Goal: Task Accomplishment & Management: Complete application form

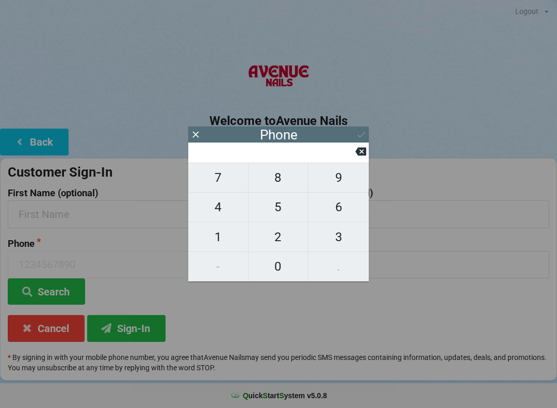
click at [222, 213] on span "4" at bounding box center [218, 207] width 60 height 22
type input "4"
click at [285, 265] on span "0" at bounding box center [279, 266] width 60 height 22
type input "40"
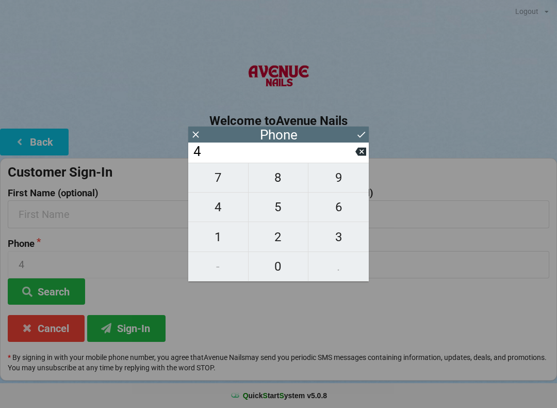
type input "40"
click at [233, 231] on span "1" at bounding box center [218, 237] width 60 height 22
type input "401"
click at [354, 158] on input "401" at bounding box center [273, 151] width 163 height 17
click at [352, 153] on input "401" at bounding box center [273, 151] width 163 height 17
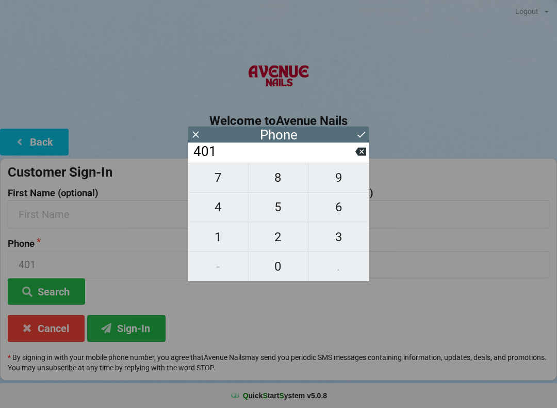
click at [355, 153] on icon at bounding box center [360, 151] width 11 height 11
type input "40"
click at [226, 176] on span "7" at bounding box center [218, 178] width 60 height 22
type input "407"
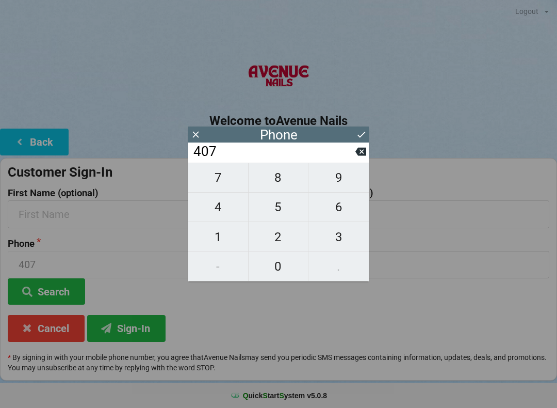
click at [223, 203] on span "4" at bounding box center [218, 207] width 60 height 22
type input "4074"
click at [223, 202] on span "4" at bounding box center [218, 207] width 60 height 22
type input "40744"
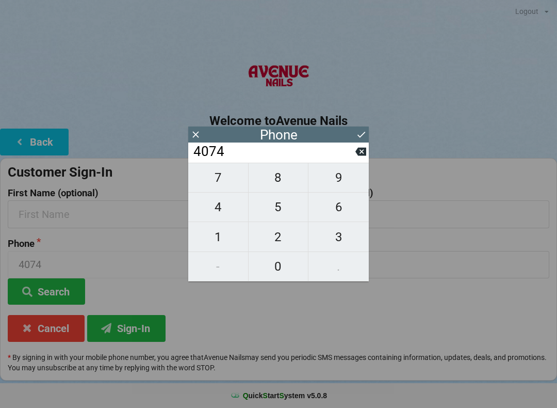
type input "40744"
click at [332, 212] on span "6" at bounding box center [339, 207] width 60 height 22
type input "407446"
click at [342, 210] on span "6" at bounding box center [339, 207] width 60 height 22
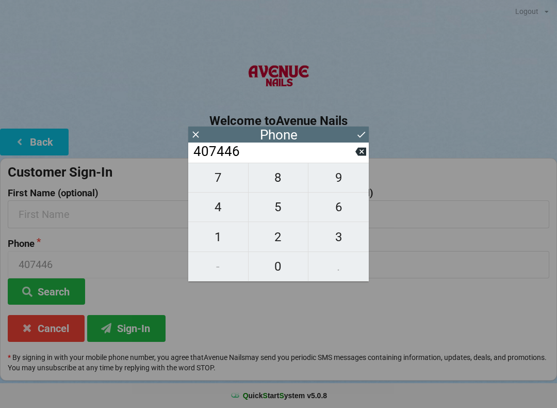
type input "4074466"
click at [338, 186] on span "9" at bounding box center [339, 178] width 60 height 22
type input "40744669"
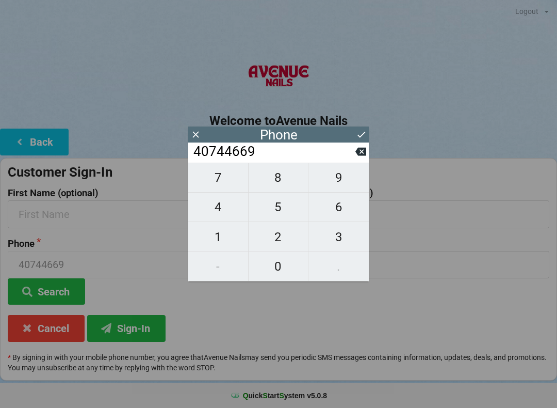
click at [224, 205] on span "4" at bounding box center [218, 207] width 60 height 22
type input "407446694"
click at [222, 209] on span "4" at bounding box center [218, 207] width 60 height 22
type input "4074466944"
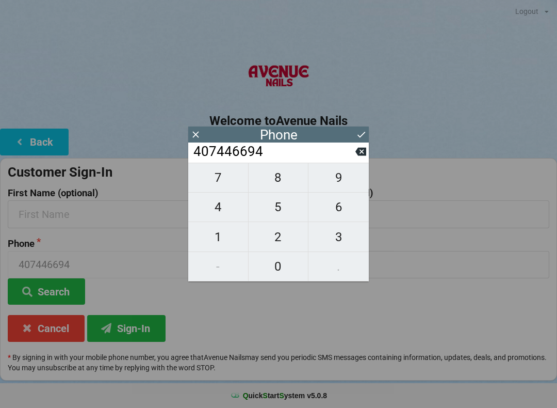
type input "4074466944"
click at [361, 135] on icon at bounding box center [361, 134] width 11 height 11
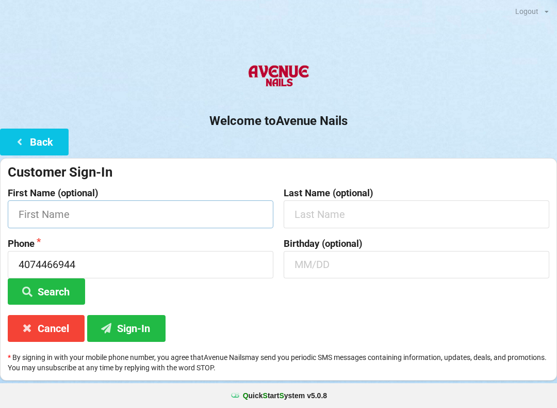
click at [164, 219] on input "text" at bounding box center [141, 213] width 266 height 27
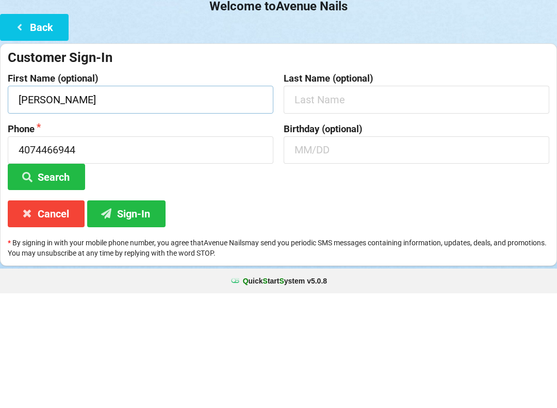
type input "[PERSON_NAME]"
click at [337, 200] on input "text" at bounding box center [417, 213] width 266 height 27
type input "[PERSON_NAME]"
click at [344, 251] on input "text" at bounding box center [417, 264] width 266 height 27
click at [200, 238] on div "Phone [PHONE_NUMBER] Search" at bounding box center [141, 271] width 276 height 67
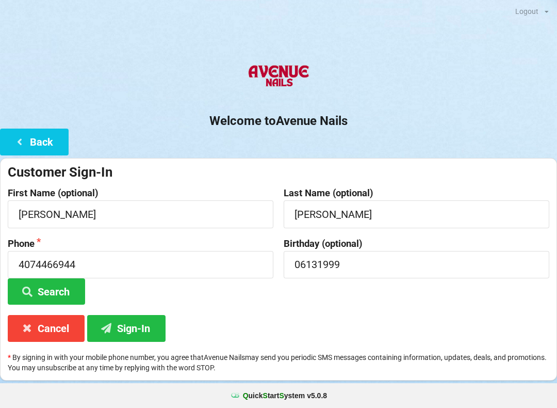
click at [147, 330] on button "Sign-In" at bounding box center [126, 328] width 78 height 26
click at [361, 267] on input "06131999" at bounding box center [417, 264] width 266 height 27
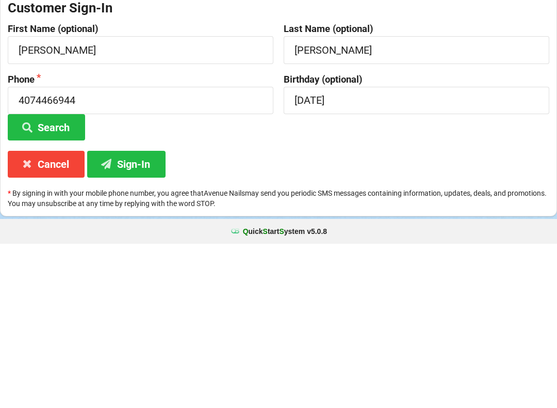
click at [454, 158] on div "Customer Sign-In First Name (optional) [PERSON_NAME] Last Name (optional) [PERS…" at bounding box center [278, 269] width 557 height 222
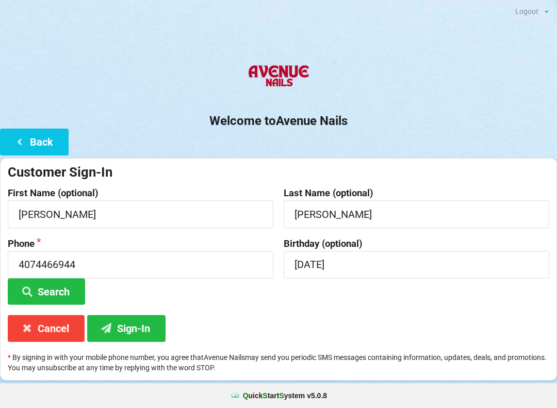
click at [139, 323] on button "Sign-In" at bounding box center [126, 328] width 78 height 26
click at [312, 263] on input "[DATE]" at bounding box center [417, 264] width 266 height 27
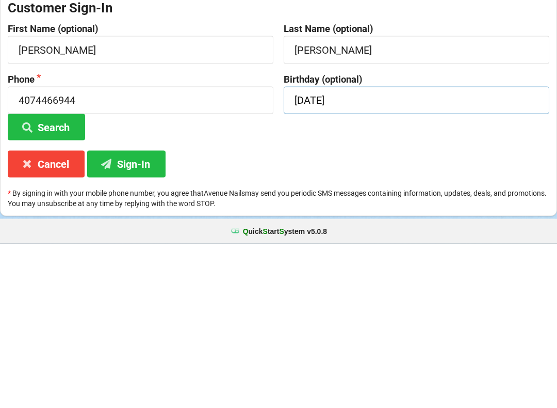
click at [299, 251] on input "[DATE]" at bounding box center [417, 264] width 266 height 27
click at [302, 251] on input "[DATE]" at bounding box center [417, 264] width 266 height 27
click at [453, 158] on div "Customer Sign-In First Name (optional) [PERSON_NAME] Last Name (optional) [PERS…" at bounding box center [278, 269] width 557 height 222
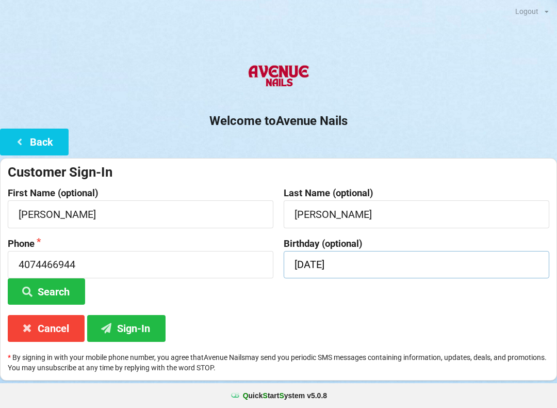
click at [382, 258] on input "[DATE]" at bounding box center [417, 264] width 266 height 27
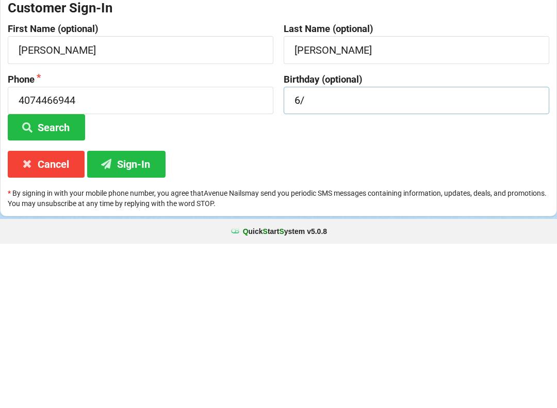
type input "6"
type input "06/13"
click at [427, 158] on div "Customer Sign-In First Name (optional) [PERSON_NAME] Last Name (optional) [PERS…" at bounding box center [278, 269] width 557 height 222
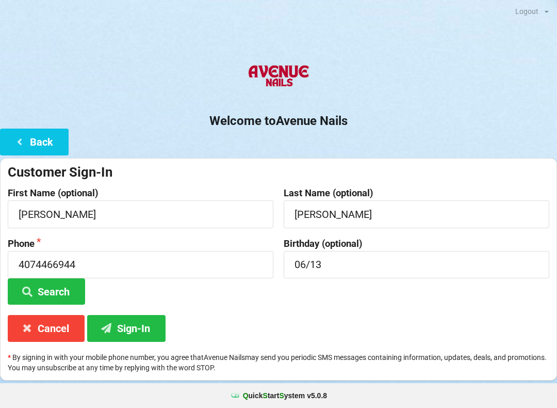
click at [138, 326] on button "Sign-In" at bounding box center [126, 328] width 78 height 26
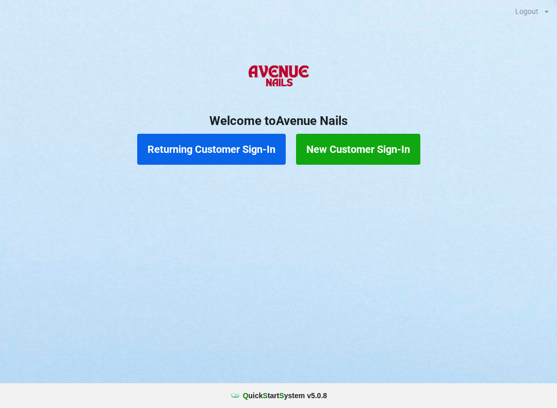
click at [215, 148] on button "Returning Customer Sign-In" at bounding box center [211, 149] width 149 height 31
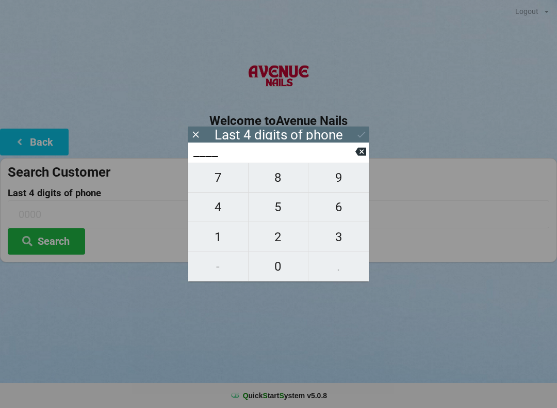
click at [329, 238] on span "3" at bounding box center [339, 237] width 60 height 22
type input "3___"
click at [261, 235] on span "2" at bounding box center [279, 237] width 60 height 22
type input "32__"
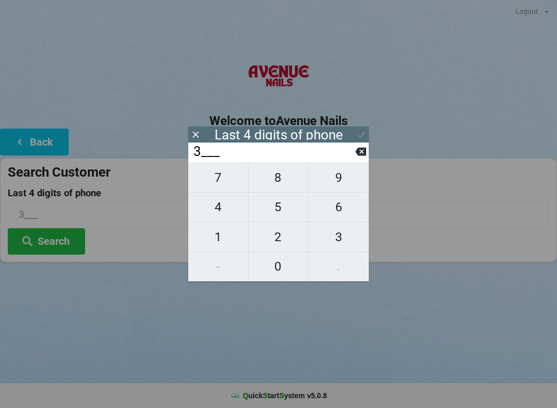
type input "32__"
click at [212, 234] on span "1" at bounding box center [218, 237] width 60 height 22
type input "321_"
click at [329, 238] on span "3" at bounding box center [339, 237] width 60 height 22
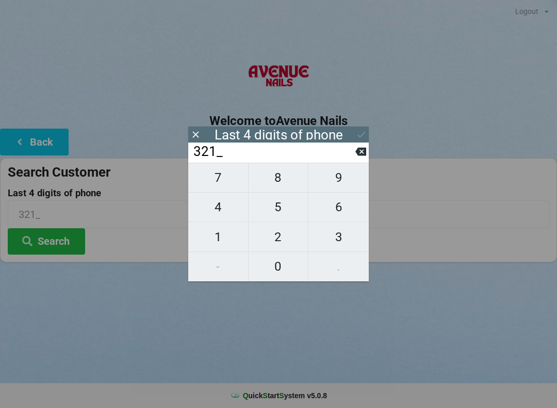
type input "3213"
click at [265, 273] on div "7 8 9 4 5 6 1 2 3 - 0 ." at bounding box center [278, 222] width 181 height 119
click at [364, 149] on button at bounding box center [360, 151] width 11 height 14
click at [361, 152] on icon at bounding box center [360, 152] width 11 height 8
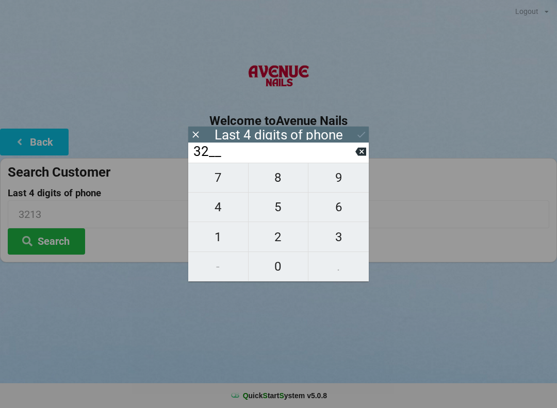
click at [357, 156] on icon at bounding box center [360, 152] width 11 height 8
click at [360, 156] on icon at bounding box center [360, 151] width 11 height 11
click at [336, 183] on span "9" at bounding box center [339, 178] width 60 height 22
type input "9___"
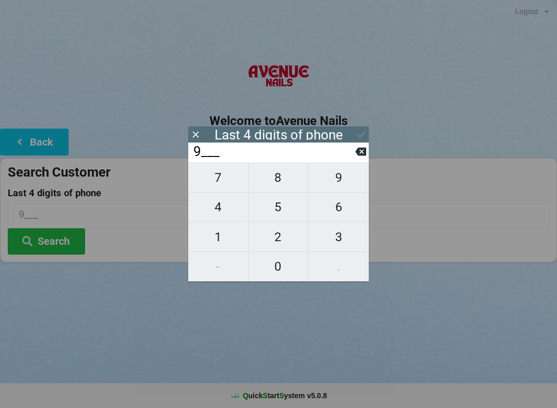
click at [288, 234] on span "2" at bounding box center [279, 237] width 60 height 22
type input "92__"
click at [342, 183] on span "9" at bounding box center [339, 178] width 60 height 22
type input "929_"
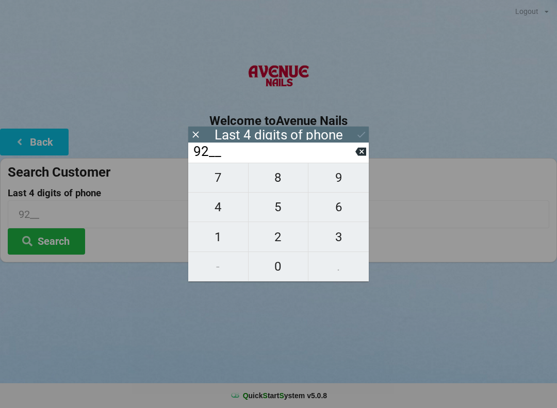
type input "929_"
click at [338, 243] on span "3" at bounding box center [339, 237] width 60 height 22
type input "9293"
click at [46, 246] on button "Search" at bounding box center [46, 241] width 77 height 26
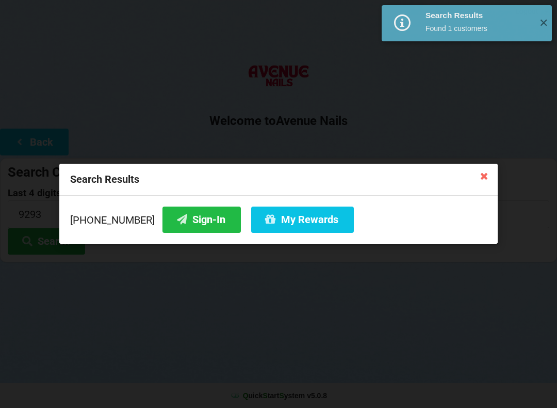
click at [175, 214] on button "Sign-In" at bounding box center [202, 219] width 78 height 26
